Goal: Information Seeking & Learning: Get advice/opinions

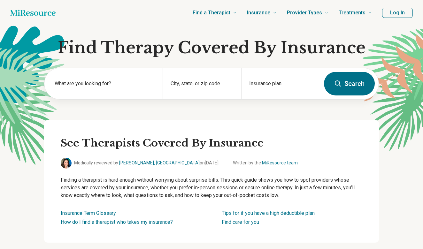
scroll to position [22, 0]
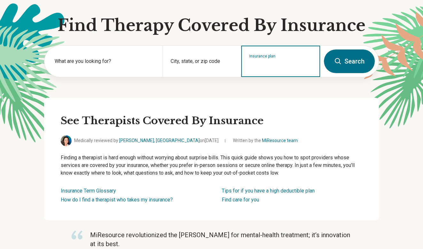
click at [268, 65] on input "Insurance plan" at bounding box center [280, 66] width 63 height 8
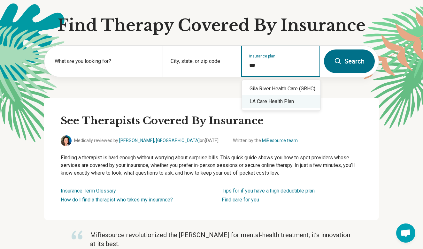
click at [278, 105] on div "LA Care Health Plan" at bounding box center [281, 101] width 79 height 13
type input "**********"
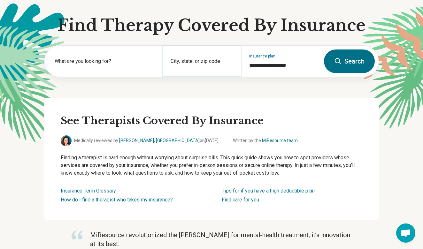
click at [200, 53] on div "City, state, or zip code" at bounding box center [202, 61] width 79 height 31
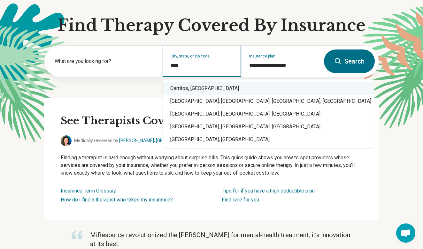
click at [181, 92] on div "Cerritos, [GEOGRAPHIC_DATA]" at bounding box center [268, 88] width 211 height 13
type input "**********"
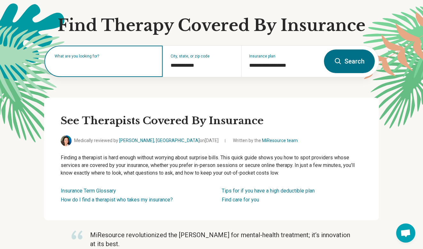
click at [118, 70] on div "What are you looking for?" at bounding box center [103, 61] width 118 height 31
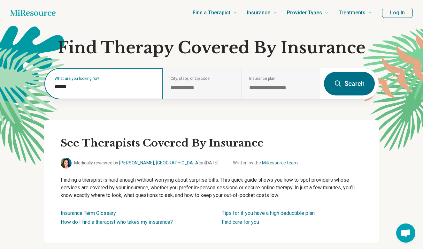
scroll to position [0, 0]
click at [85, 86] on input "******" at bounding box center [105, 87] width 100 height 8
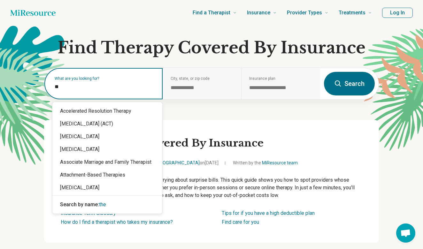
type input "*"
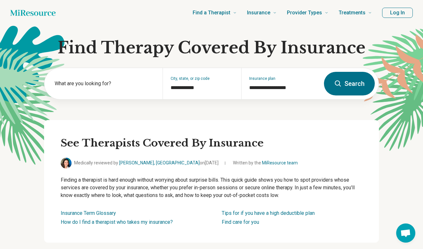
click at [349, 81] on button "Search" at bounding box center [349, 84] width 51 height 24
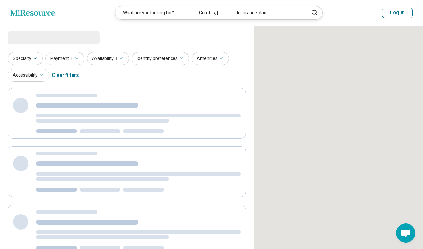
select select "***"
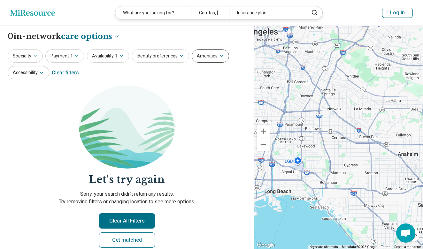
click at [206, 52] on button "Amenities" at bounding box center [210, 56] width 37 height 13
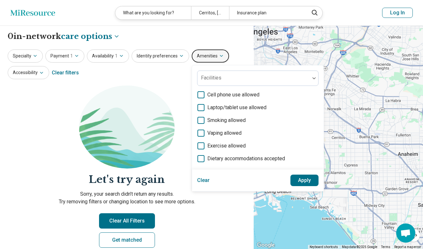
click at [206, 52] on button "Amenities" at bounding box center [210, 56] width 37 height 13
click at [204, 57] on button "Amenities" at bounding box center [210, 56] width 37 height 13
click at [35, 56] on icon "button" at bounding box center [35, 55] width 5 height 5
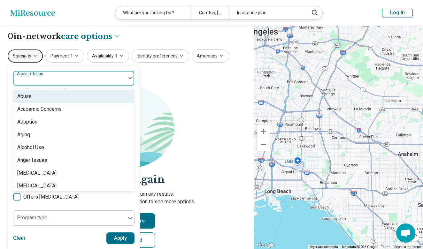
click at [52, 79] on div at bounding box center [69, 80] width 107 height 9
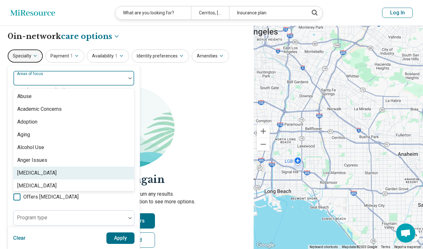
click at [47, 170] on div "[MEDICAL_DATA]" at bounding box center [36, 173] width 39 height 8
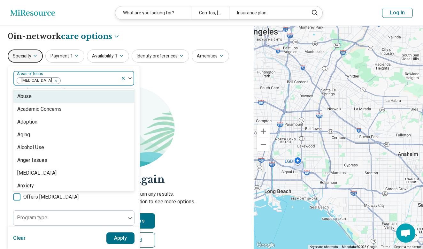
click at [56, 80] on icon "Remove [object Object]" at bounding box center [54, 81] width 4 height 4
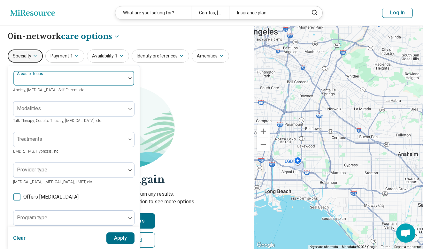
click at [56, 80] on div at bounding box center [69, 80] width 107 height 9
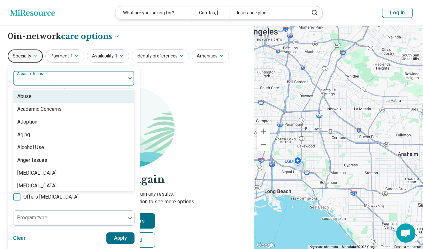
click at [56, 80] on div at bounding box center [69, 80] width 107 height 9
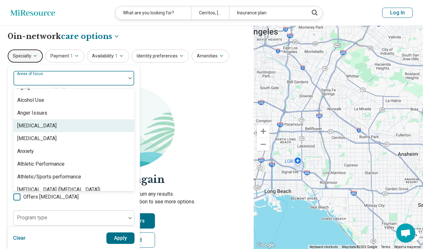
scroll to position [48, 0]
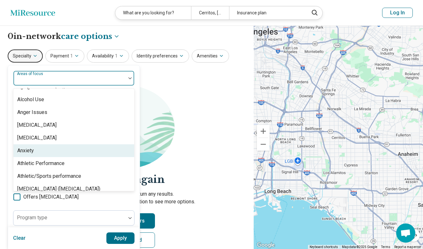
click at [59, 148] on div "Anxiety" at bounding box center [73, 150] width 121 height 13
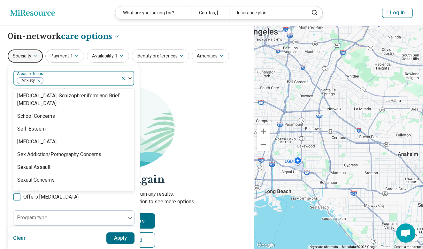
scroll to position [1045, 0]
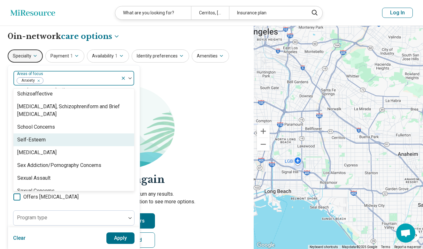
click at [53, 144] on div "Self-Esteem" at bounding box center [73, 140] width 121 height 13
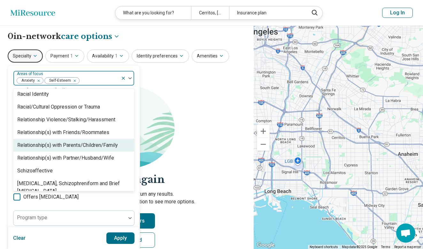
scroll to position [970, 0]
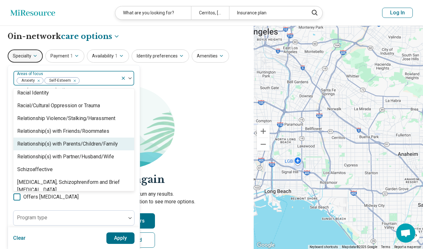
click at [59, 147] on div "Relationship(s) with Parents/Children/Family" at bounding box center [67, 144] width 101 height 8
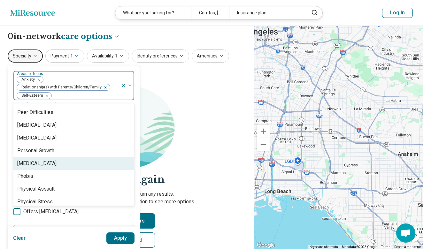
scroll to position [795, 0]
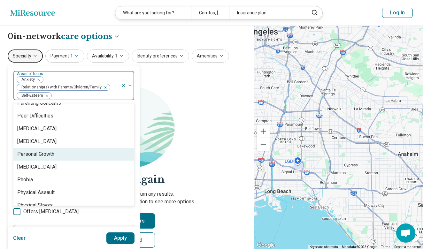
click at [59, 154] on div "Personal Growth" at bounding box center [73, 154] width 121 height 13
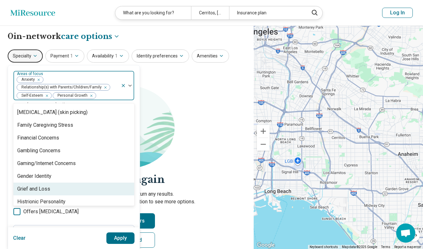
scroll to position [445, 0]
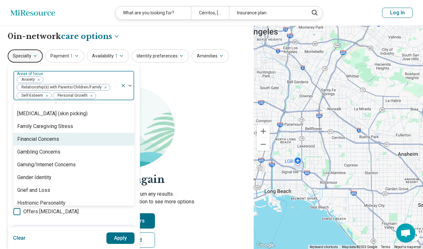
click at [58, 140] on div "Financial Concerns" at bounding box center [38, 139] width 42 height 8
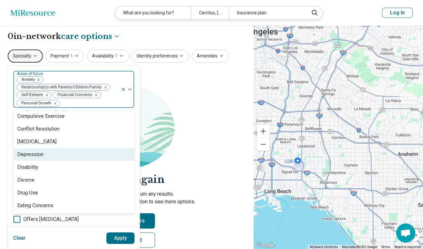
scroll to position [334, 0]
click at [55, 152] on div "Depression" at bounding box center [73, 155] width 121 height 13
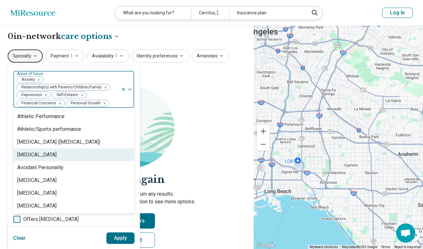
scroll to position [103, 0]
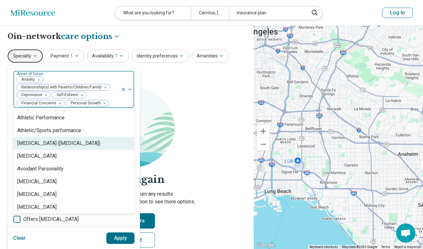
click at [56, 144] on div "[MEDICAL_DATA] ([MEDICAL_DATA])" at bounding box center [58, 144] width 83 height 8
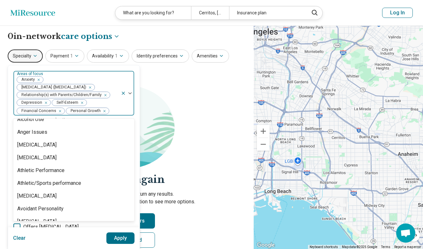
scroll to position [55, 0]
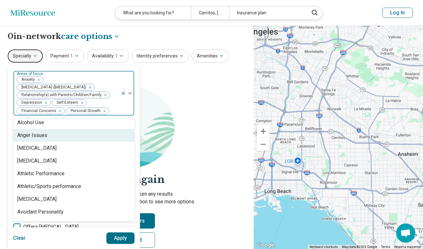
click at [54, 135] on div "Anger Issues" at bounding box center [73, 135] width 121 height 13
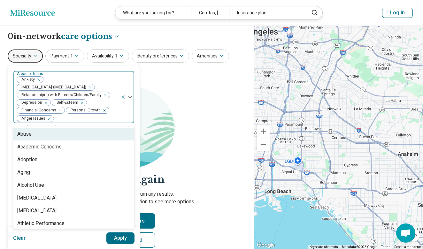
scroll to position [0, 0]
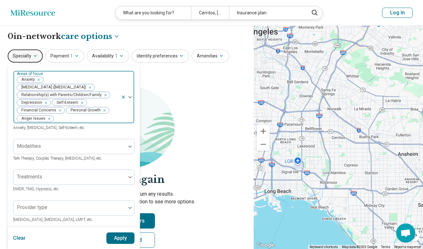
click at [124, 240] on button "Apply" at bounding box center [120, 239] width 28 height 12
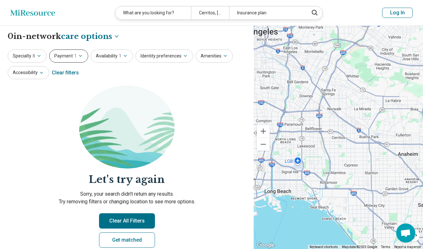
click at [72, 57] on button "Payment 1" at bounding box center [68, 56] width 39 height 13
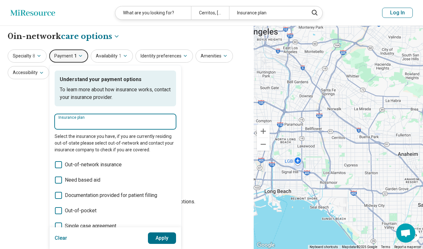
click at [106, 126] on input "Insurance plan" at bounding box center [115, 124] width 114 height 8
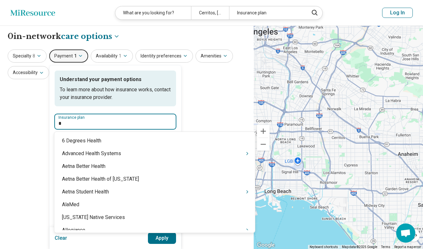
type input "**"
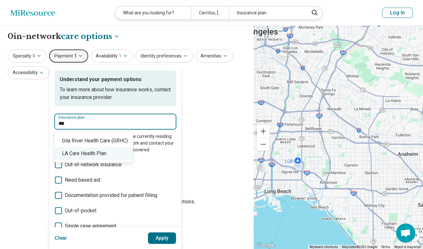
click at [84, 151] on div "LA Care Health Plan" at bounding box center [93, 153] width 79 height 13
type input "**********"
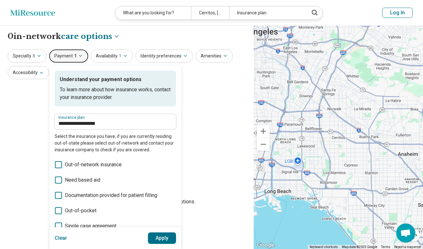
click at [160, 238] on button "Apply" at bounding box center [162, 239] width 28 height 12
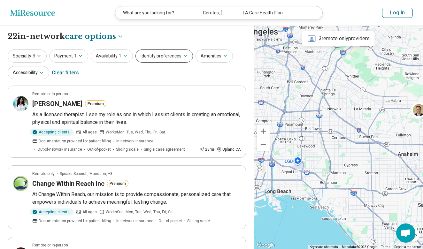
click at [158, 57] on button "Identity preferences" at bounding box center [164, 56] width 58 height 13
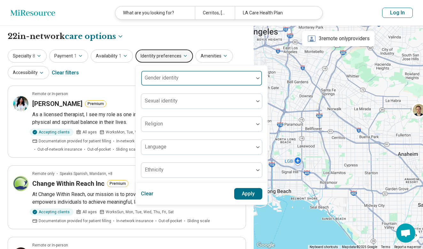
click at [162, 81] on div at bounding box center [197, 80] width 107 height 9
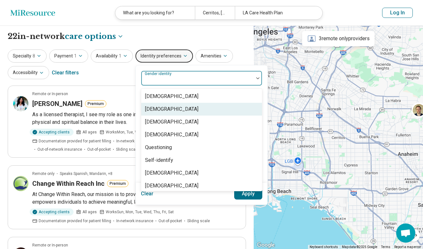
click at [197, 104] on div "[DEMOGRAPHIC_DATA]" at bounding box center [201, 109] width 121 height 13
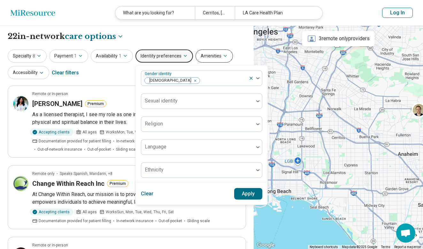
click at [209, 58] on button "Amenities" at bounding box center [214, 56] width 37 height 13
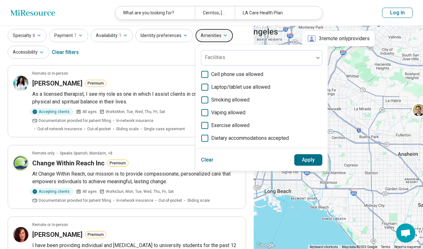
scroll to position [22, 0]
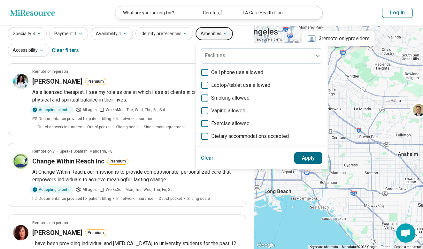
click at [210, 36] on button "Amenities" at bounding box center [214, 33] width 37 height 13
click at [36, 51] on button "Accessibility" at bounding box center [29, 50] width 42 height 13
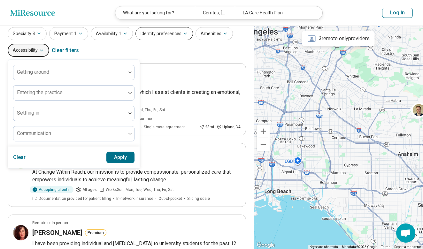
click at [165, 37] on button "Identity preferences" at bounding box center [164, 33] width 58 height 13
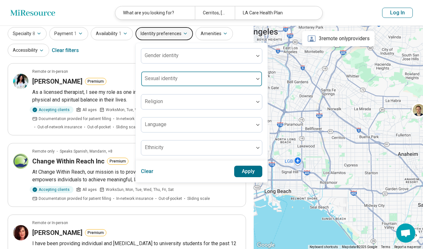
click at [176, 81] on div at bounding box center [197, 81] width 107 height 9
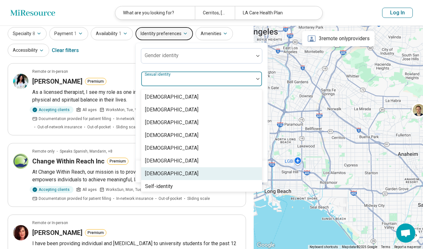
scroll to position [0, 0]
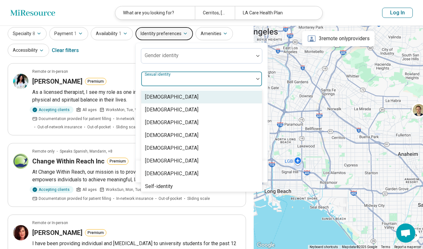
click at [170, 80] on div at bounding box center [197, 81] width 107 height 9
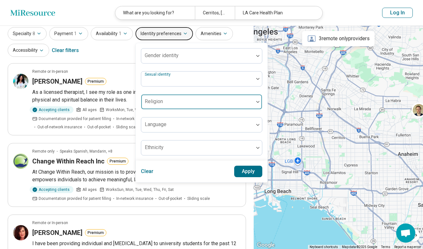
click at [168, 103] on div at bounding box center [197, 104] width 107 height 9
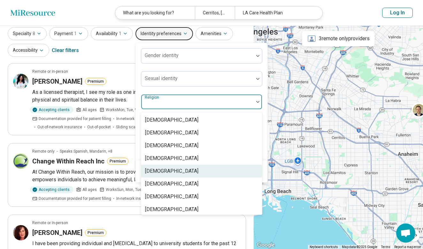
click at [175, 170] on div "[DEMOGRAPHIC_DATA]" at bounding box center [201, 171] width 121 height 13
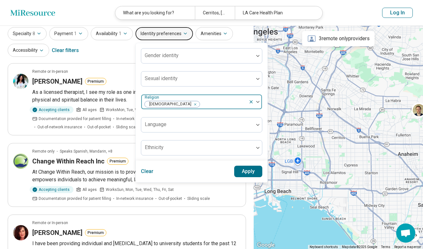
click at [185, 97] on div "[DEMOGRAPHIC_DATA]" at bounding box center [194, 102] width 107 height 14
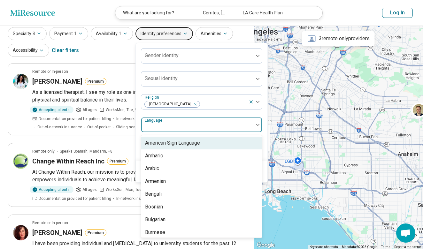
click at [208, 128] on div at bounding box center [197, 127] width 107 height 9
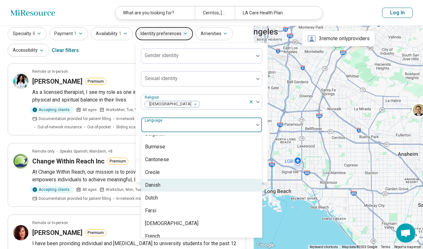
scroll to position [85, 0]
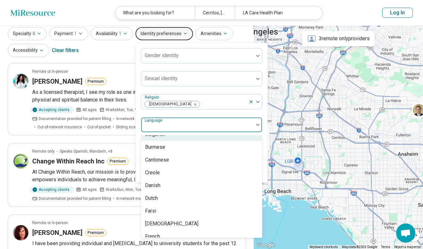
click at [176, 126] on div at bounding box center [197, 127] width 107 height 9
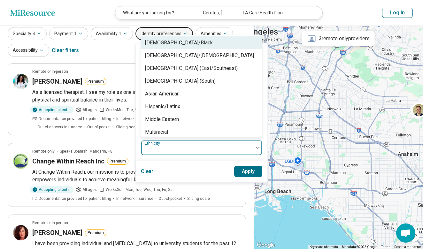
click at [176, 151] on div at bounding box center [197, 150] width 107 height 9
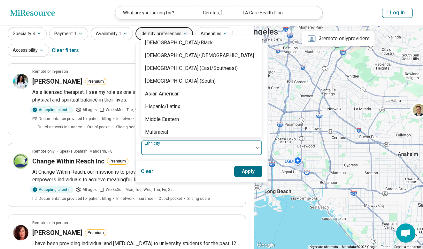
scroll to position [0, 0]
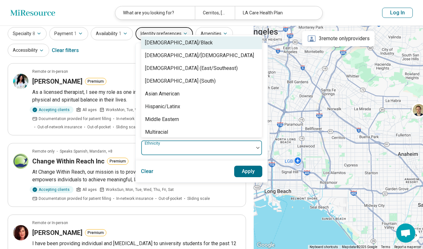
click at [166, 45] on div "[DEMOGRAPHIC_DATA]/Black" at bounding box center [179, 43] width 68 height 8
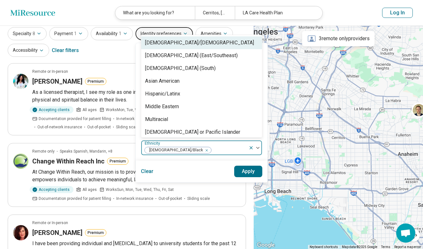
click at [240, 170] on button "Apply" at bounding box center [248, 172] width 28 height 12
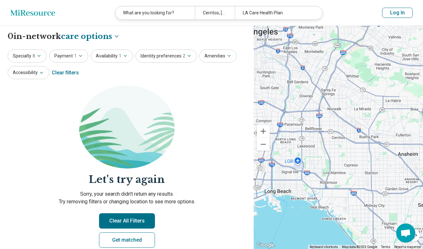
drag, startPoint x: 123, startPoint y: 223, endPoint x: 53, endPoint y: 99, distance: 142.5
click at [53, 104] on section "Let's try again Sorry, your search didn’t return any results. Try removing filt…" at bounding box center [127, 172] width 238 height 173
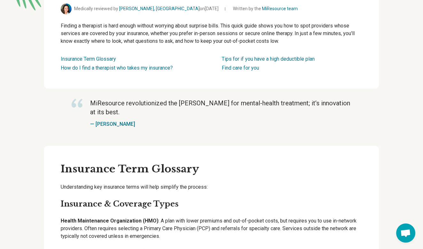
scroll to position [159, 0]
